Goal: Transaction & Acquisition: Purchase product/service

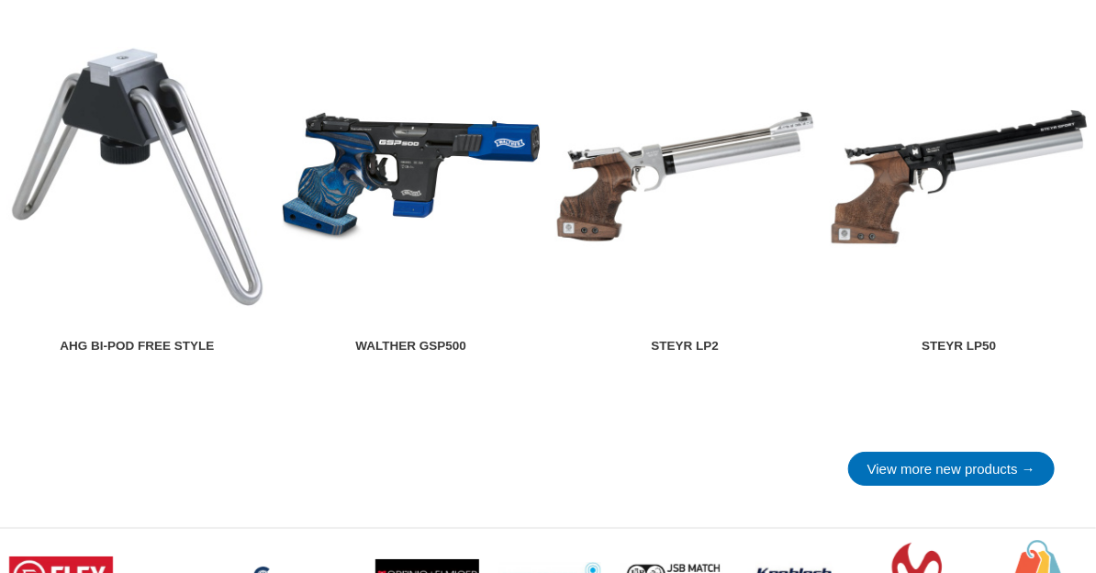
scroll to position [2570, 0]
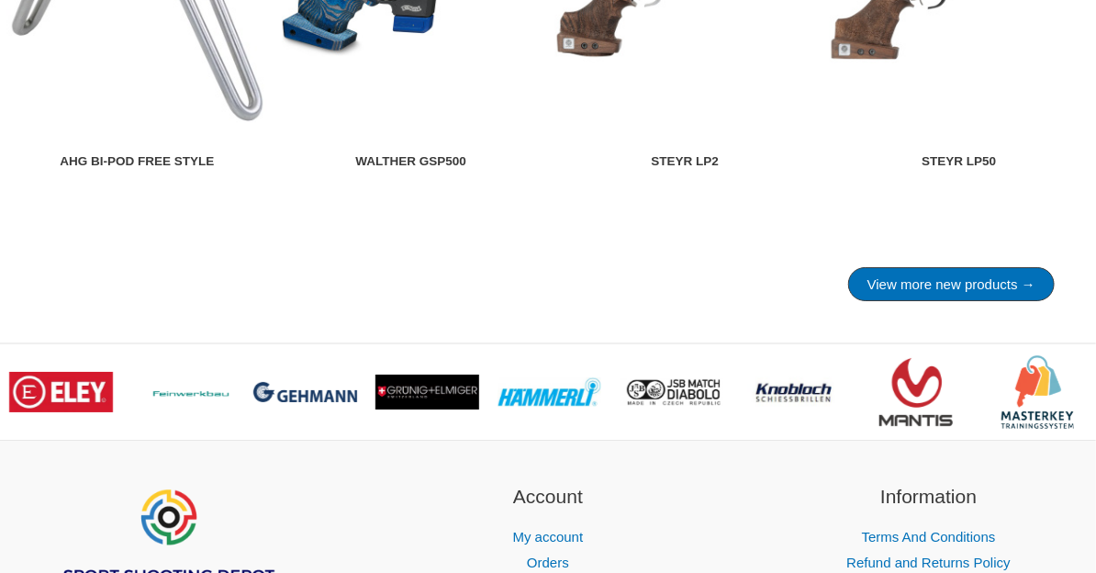
click at [998, 296] on link "View more new products →" at bounding box center [951, 284] width 207 height 34
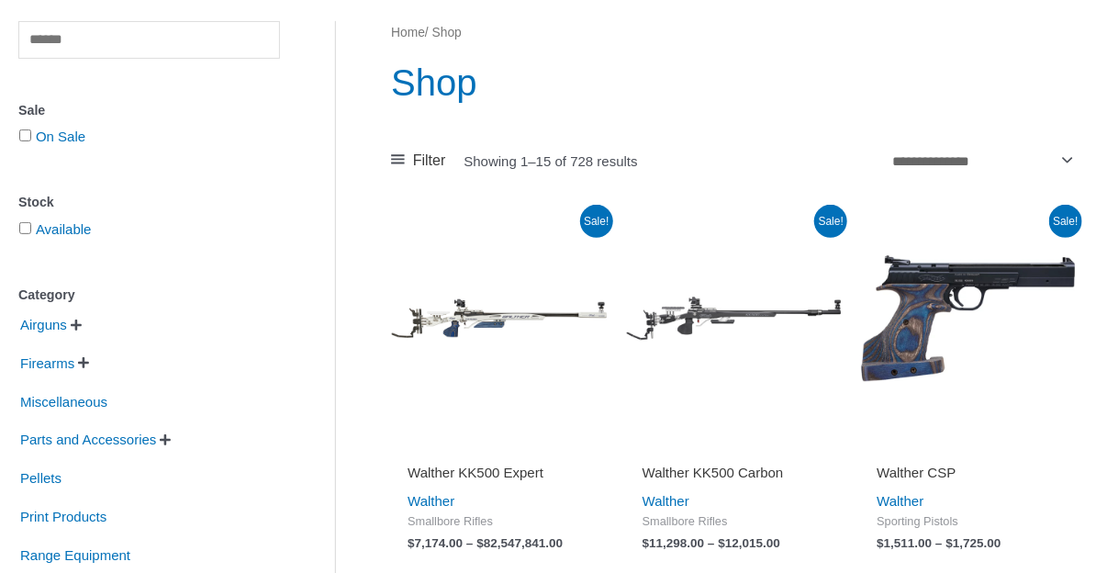
scroll to position [183, 0]
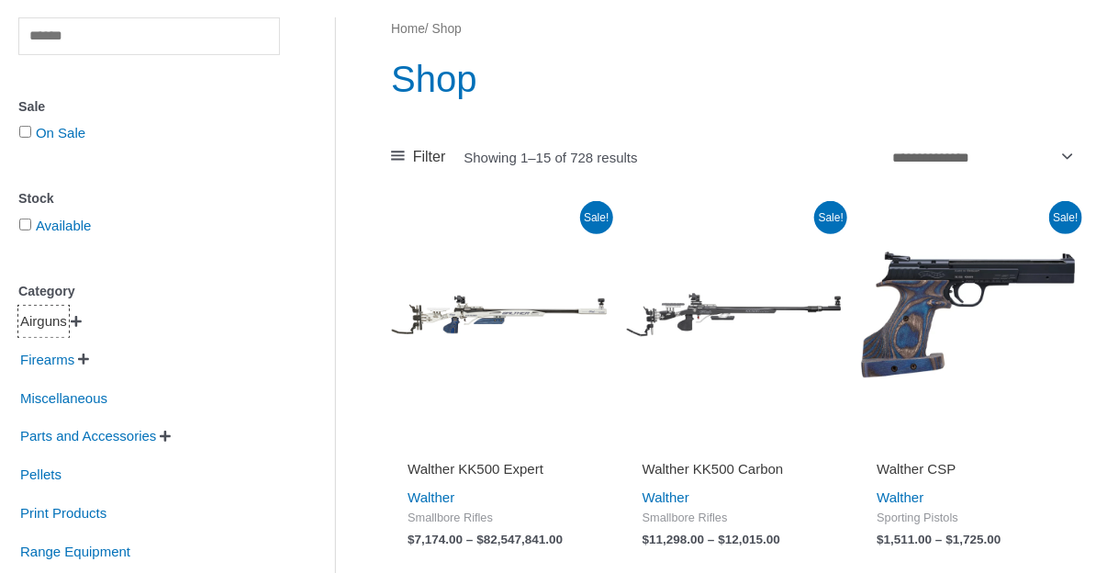
click at [69, 323] on span "Airguns" at bounding box center [43, 321] width 50 height 31
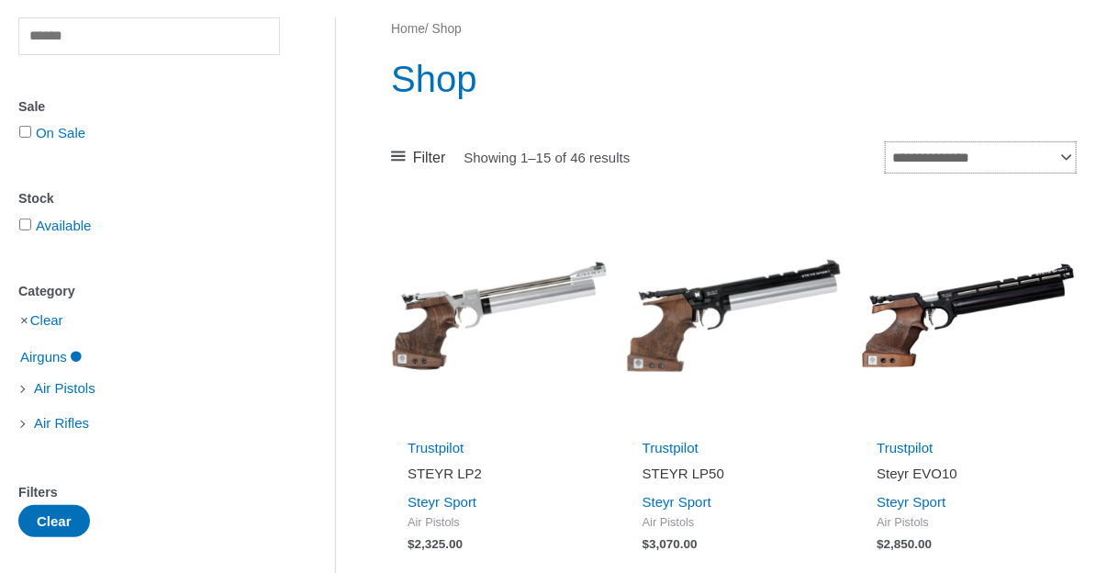
click at [1067, 151] on select "**********" at bounding box center [981, 157] width 192 height 32
select select "*****"
click at [885, 141] on select "**********" at bounding box center [981, 157] width 192 height 32
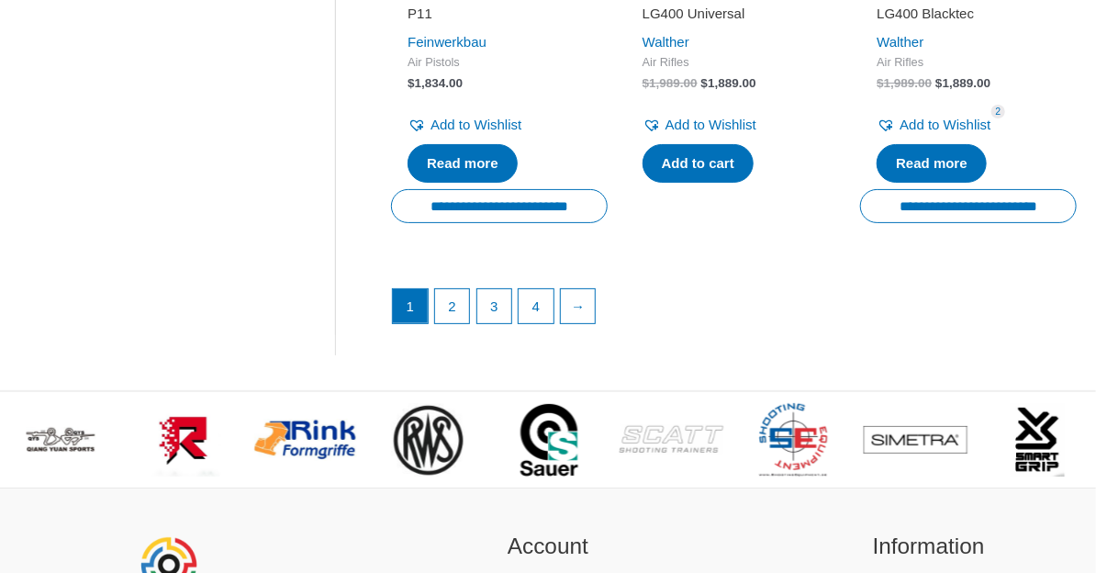
scroll to position [2845, 0]
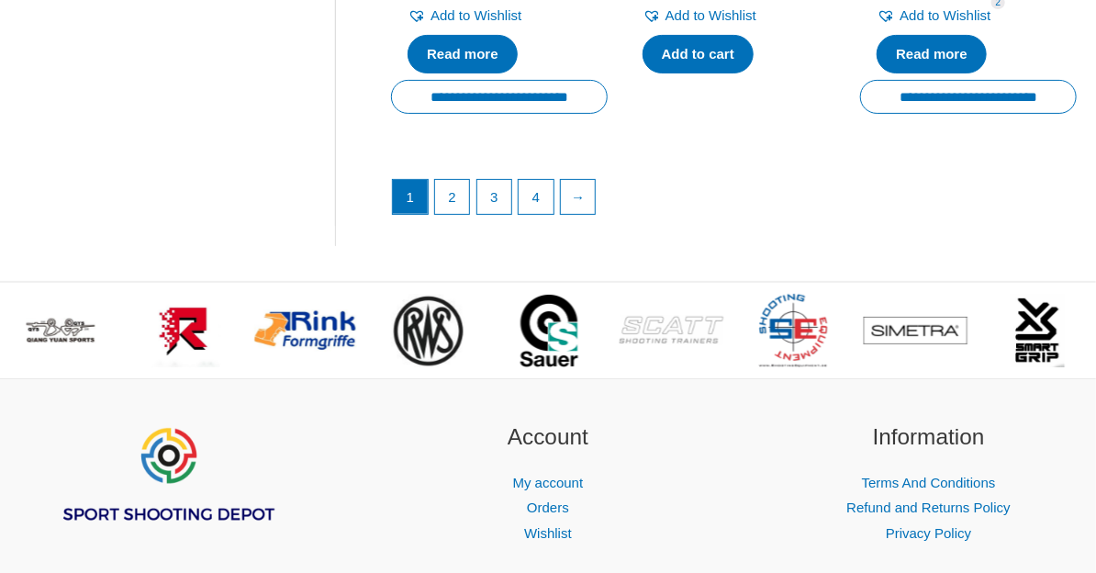
click at [597, 180] on ul "1 2 3 4 →" at bounding box center [734, 202] width 684 height 46
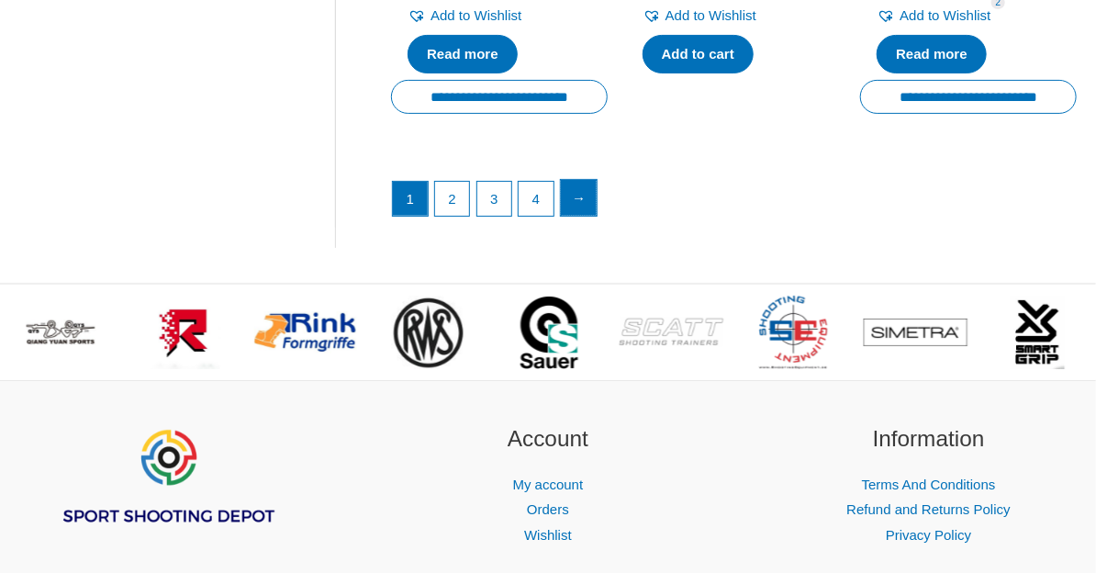
click at [576, 188] on link "→" at bounding box center [579, 198] width 37 height 37
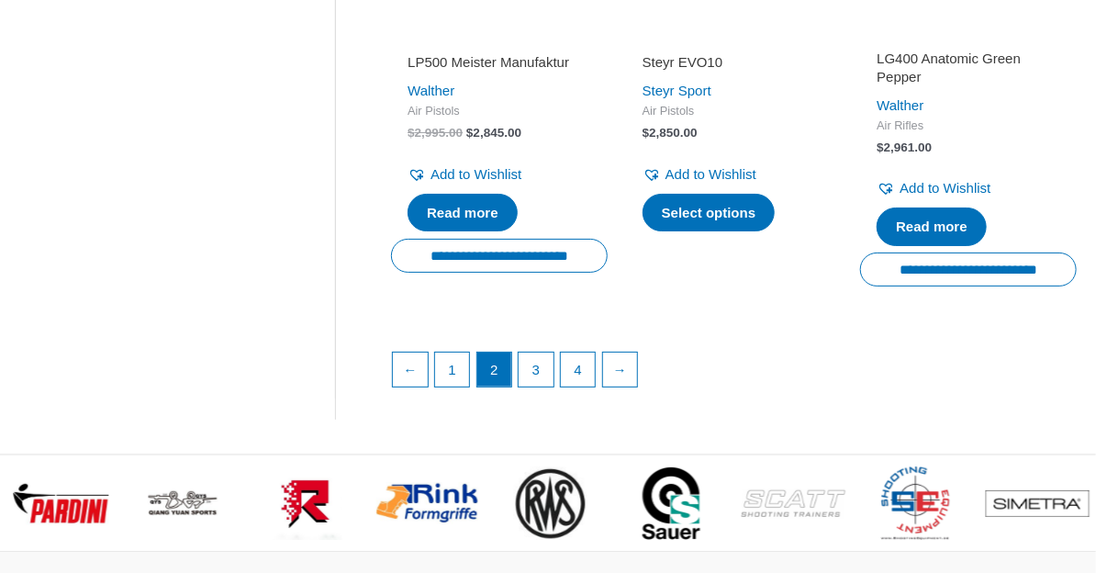
scroll to position [2662, 0]
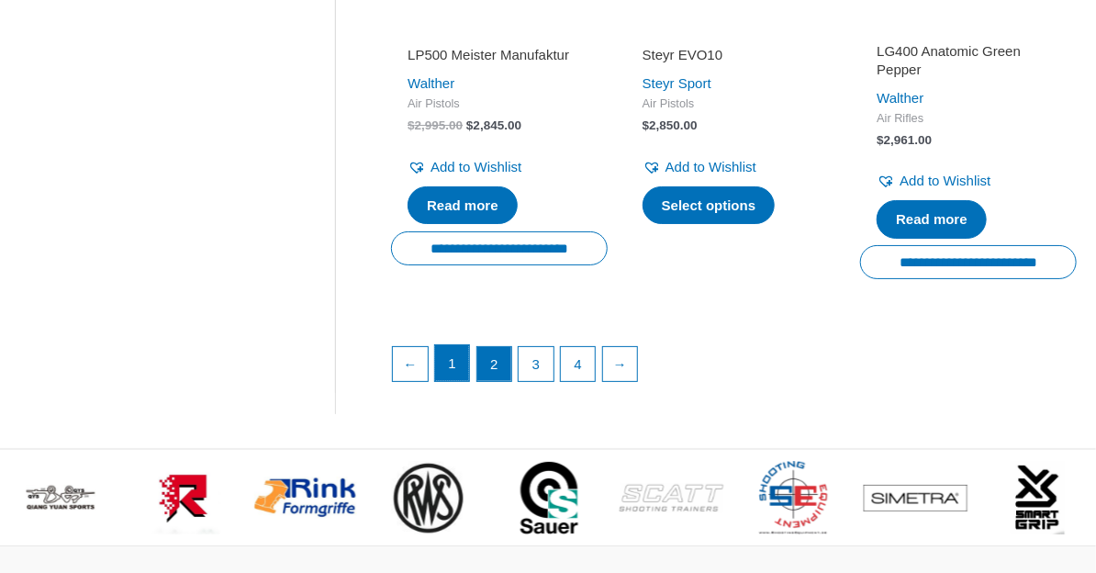
click at [460, 345] on link "1" at bounding box center [452, 363] width 35 height 37
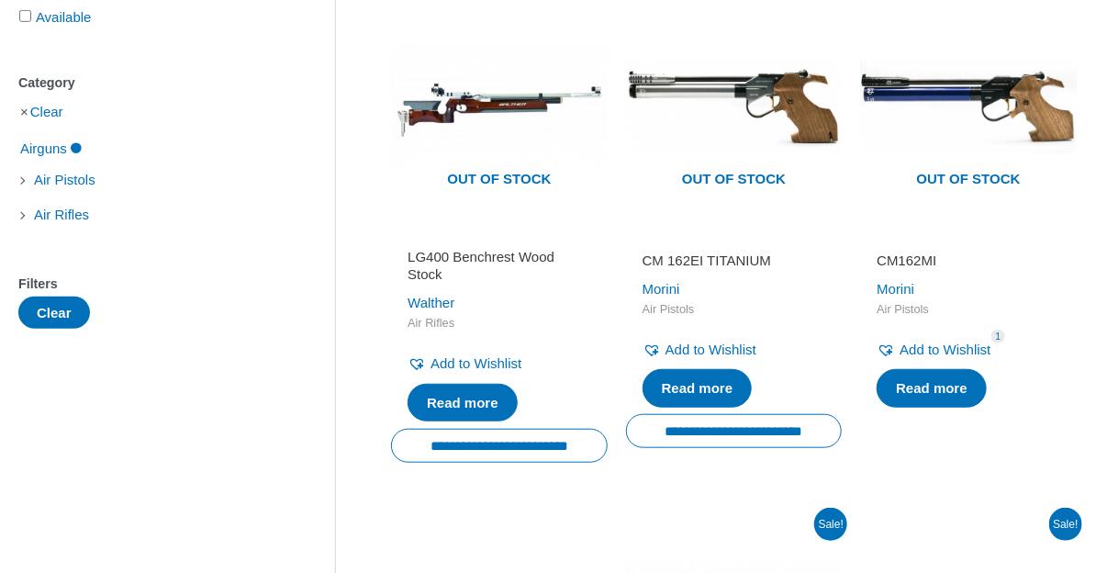
scroll to position [367, 0]
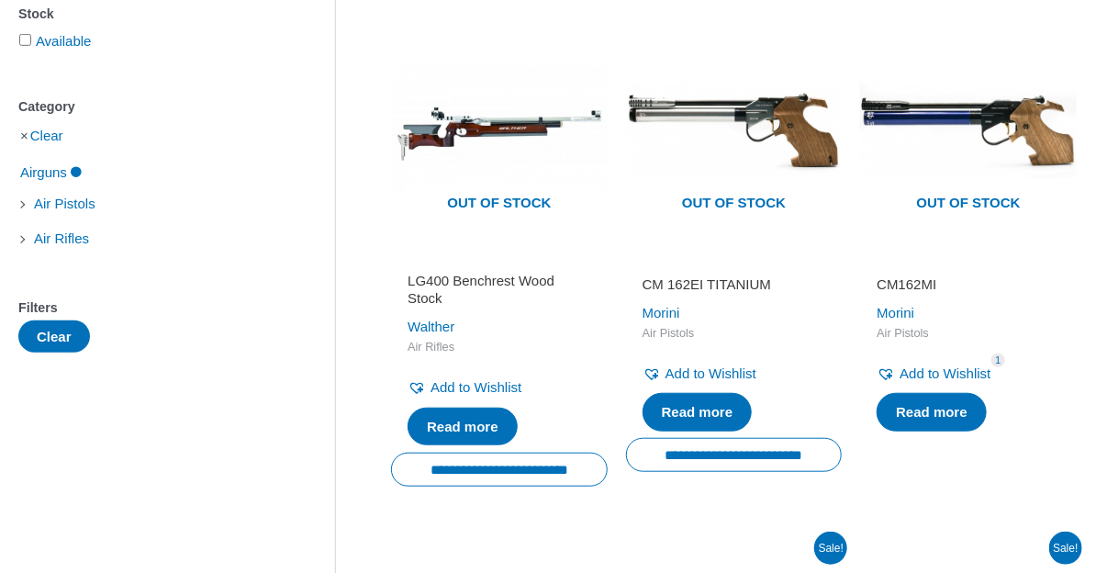
click at [691, 412] on link "Read more" at bounding box center [698, 412] width 110 height 39
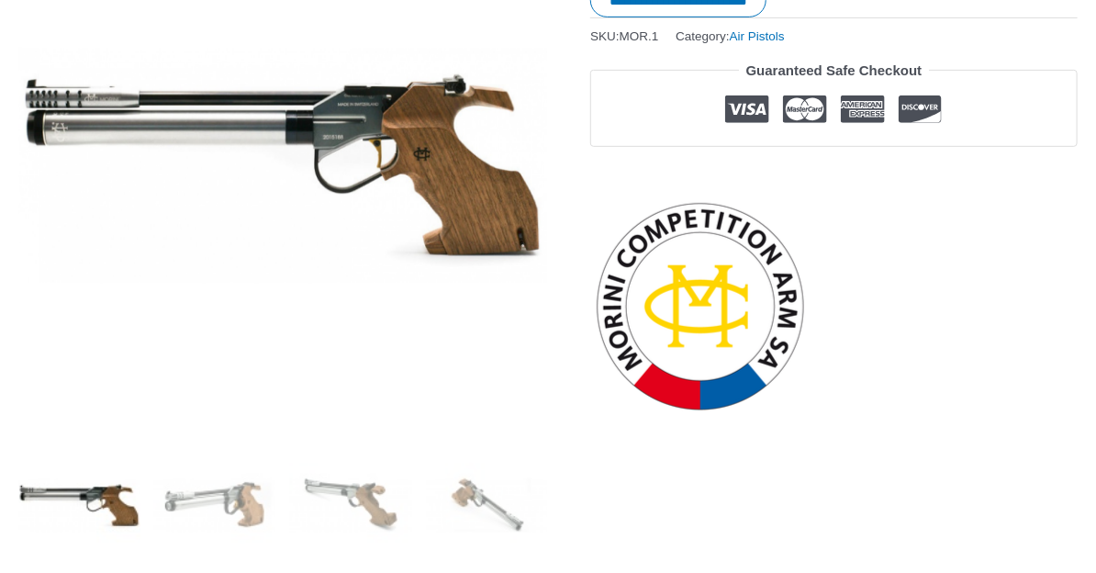
scroll to position [322, 0]
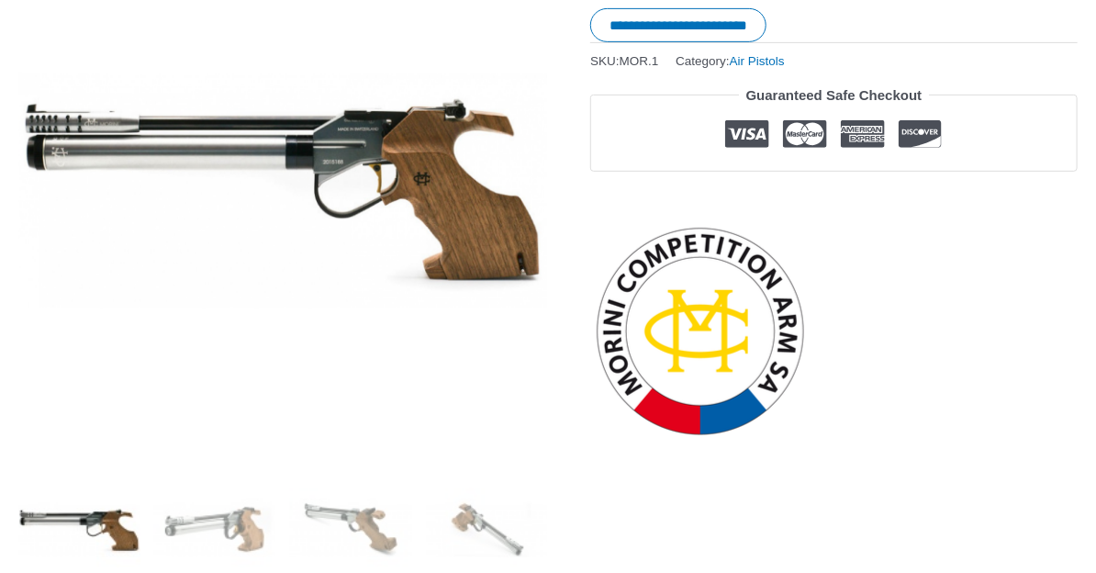
click at [204, 525] on img at bounding box center [215, 530] width 122 height 122
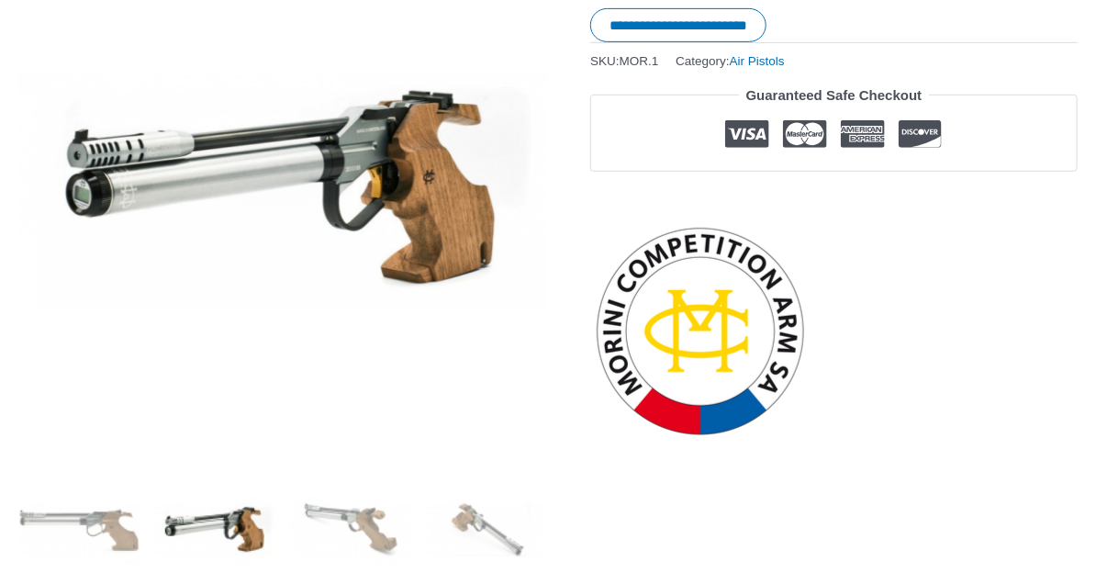
click at [374, 513] on img at bounding box center [351, 530] width 122 height 122
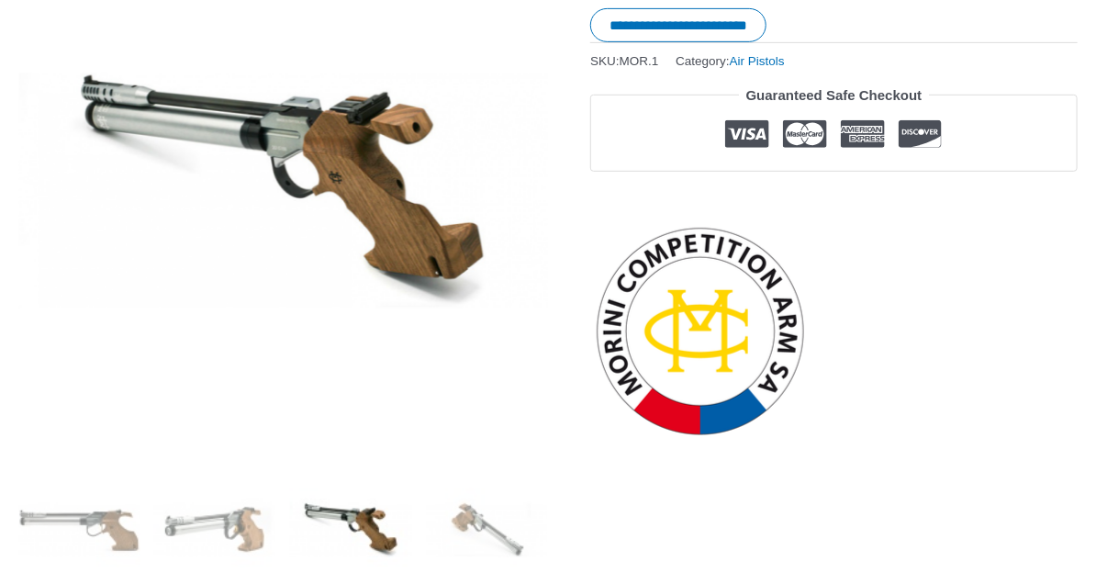
click at [486, 507] on img at bounding box center [487, 530] width 122 height 122
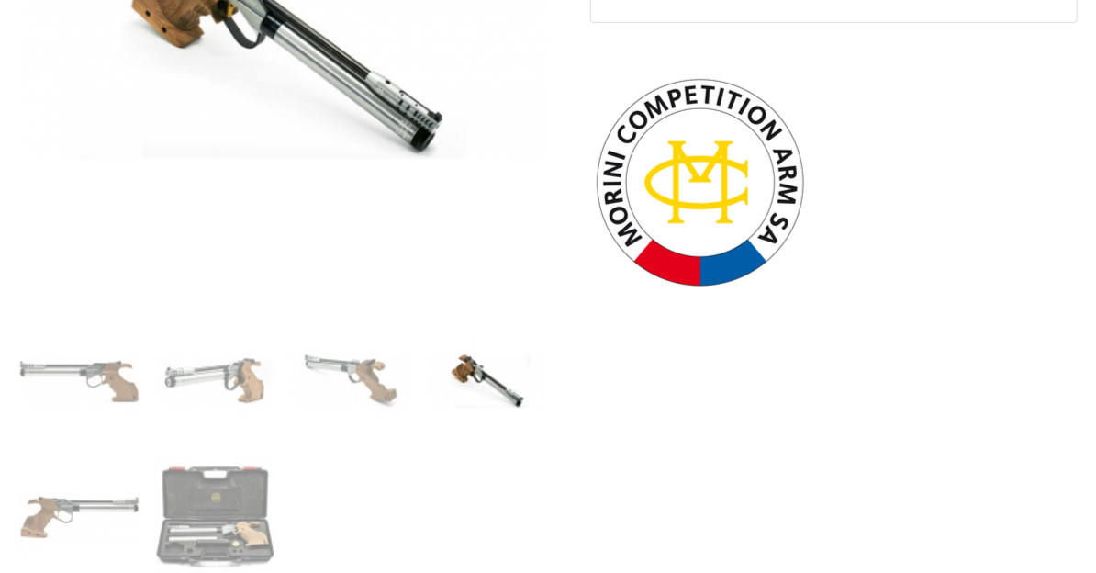
scroll to position [598, 0]
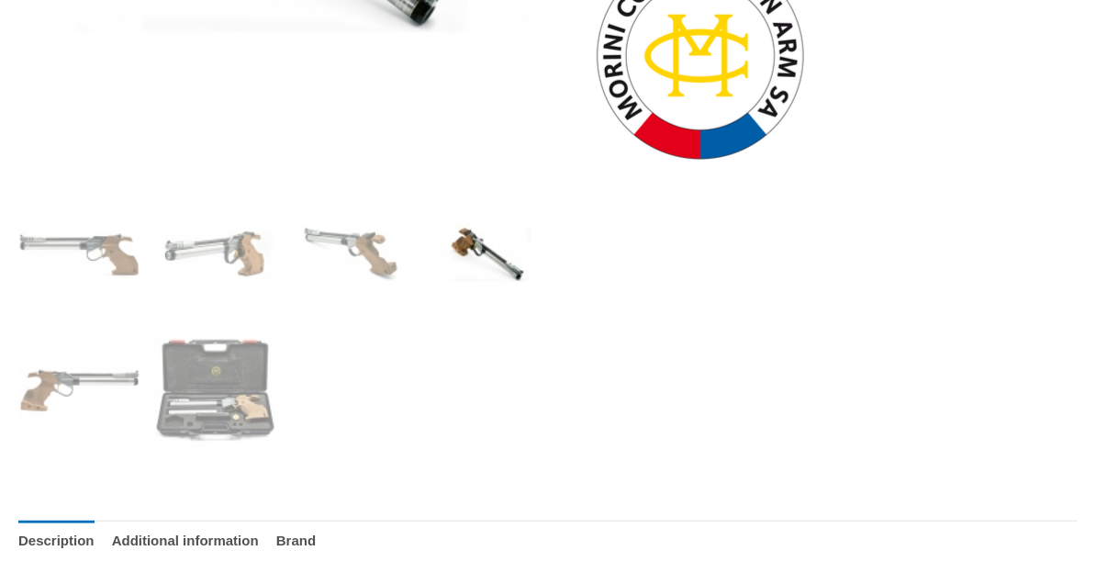
click at [75, 371] on img at bounding box center [79, 391] width 122 height 122
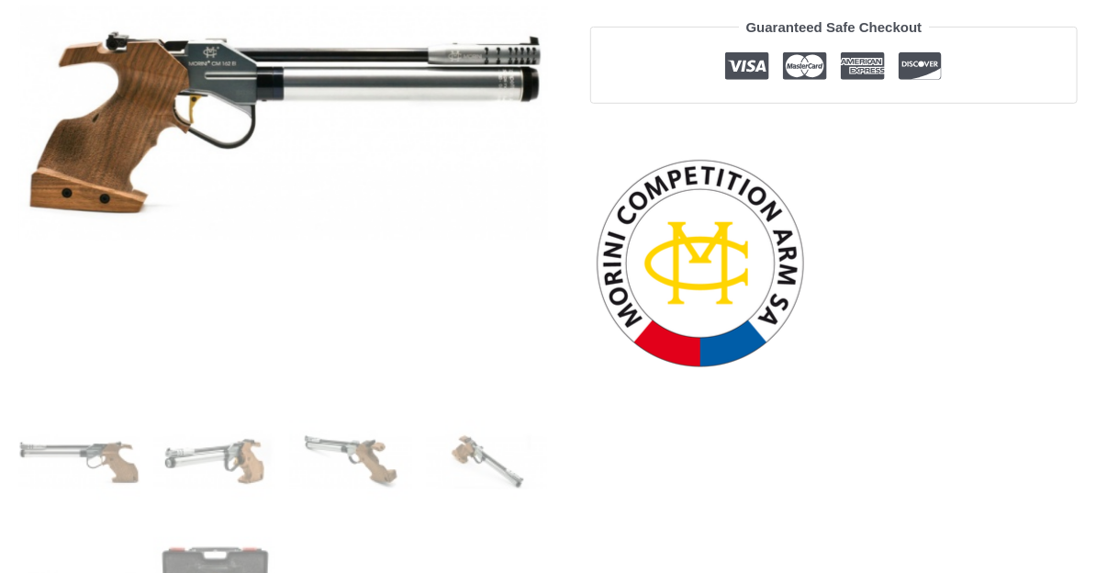
scroll to position [415, 0]
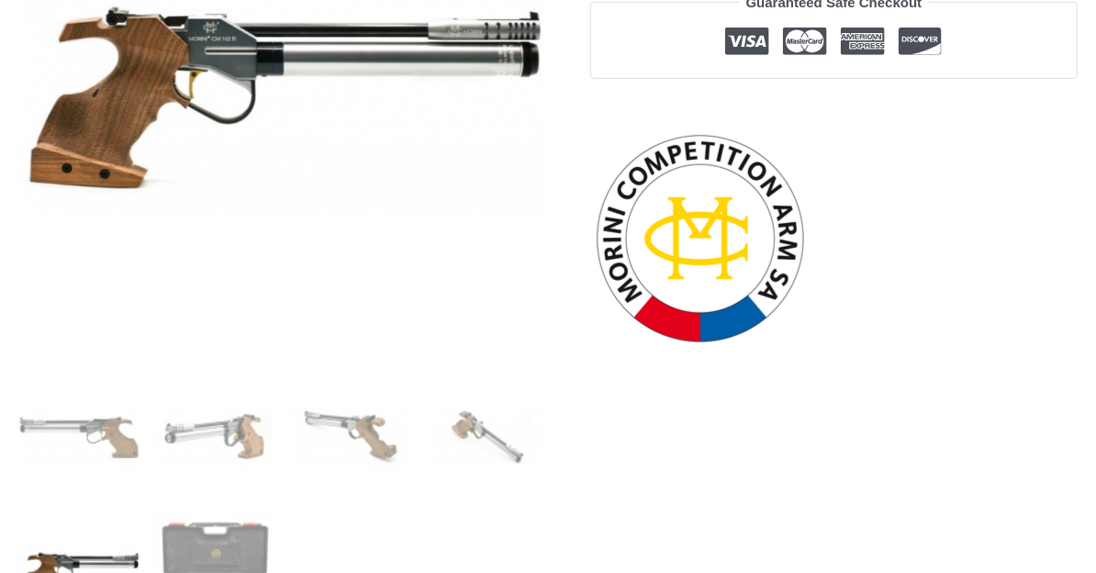
click at [244, 542] on img at bounding box center [215, 573] width 122 height 122
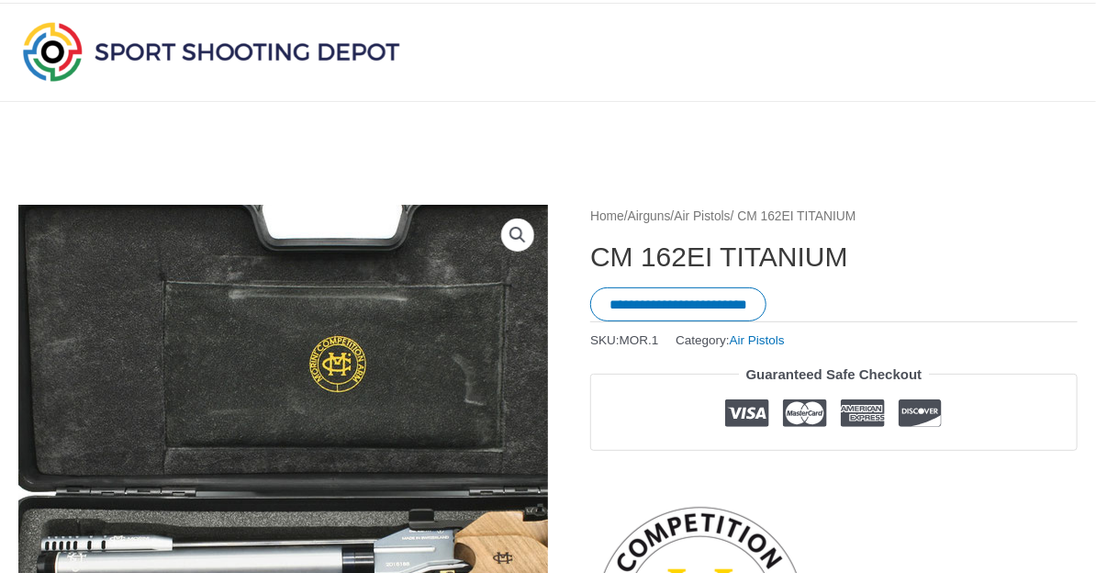
scroll to position [0, 0]
